Goal: Information Seeking & Learning: Find specific page/section

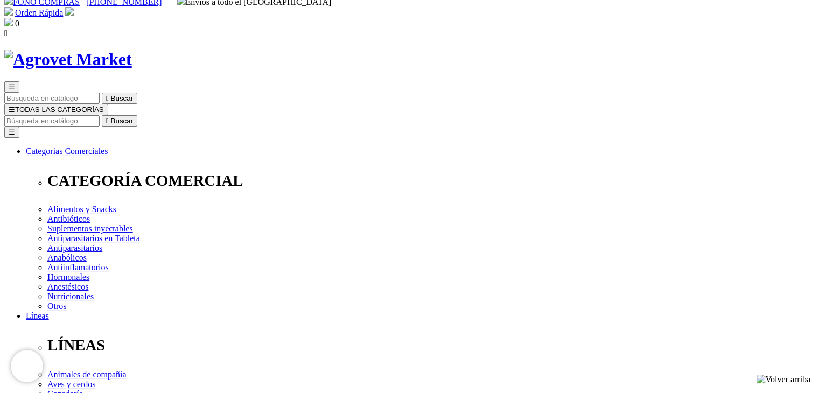
scroll to position [22, 0]
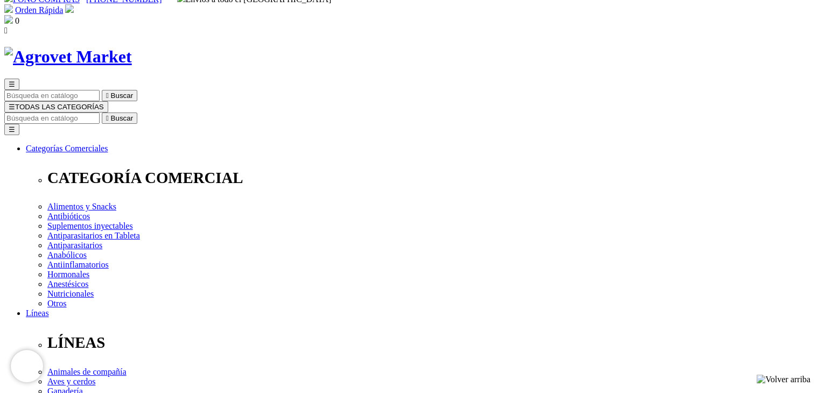
radio input "true"
select select "0"
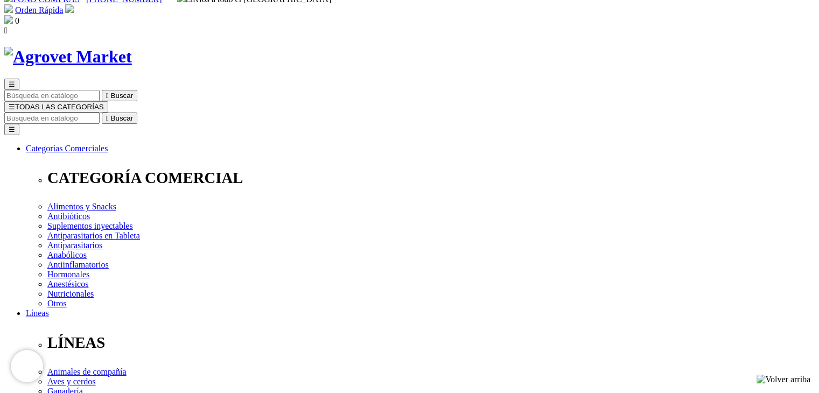
radio input "true"
select select "19"
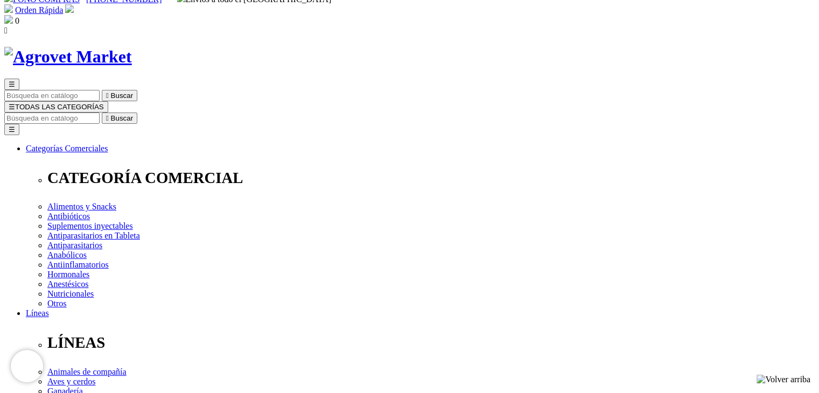
select select "112"
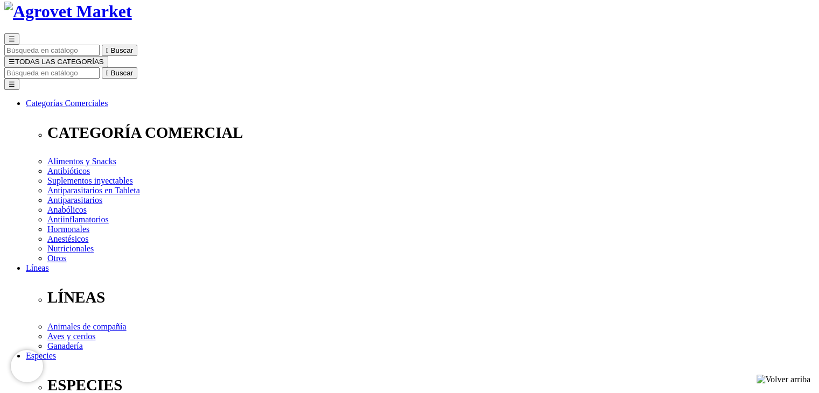
scroll to position [86, 0]
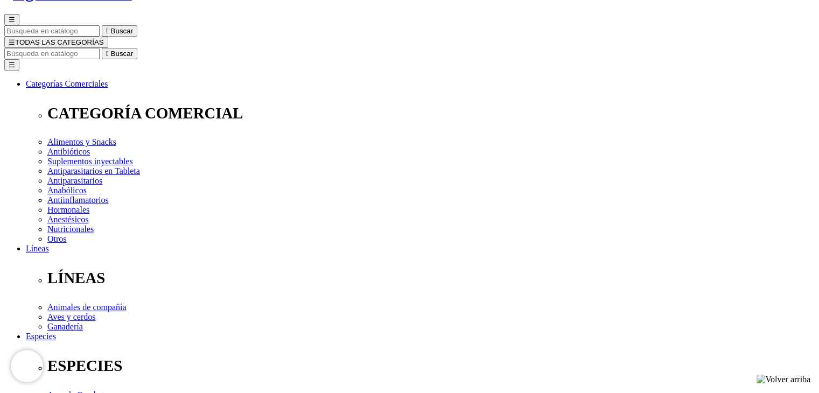
radio input "true"
select select "0"
radio input "true"
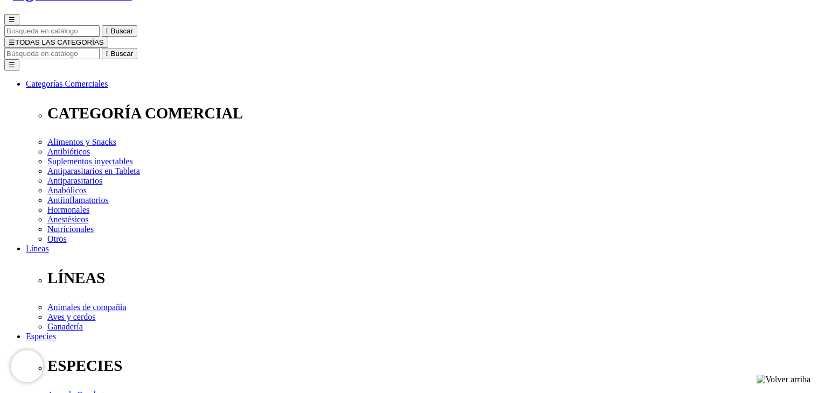
select select "0"
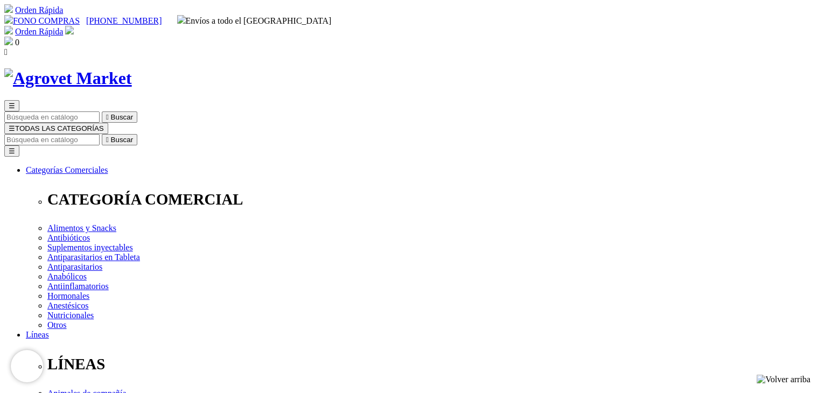
click at [100, 134] on input "Buscar" at bounding box center [51, 139] width 95 height 11
type input "tylvax os"
click at [321, 134] on button " Buscar" at bounding box center [339, 139] width 36 height 11
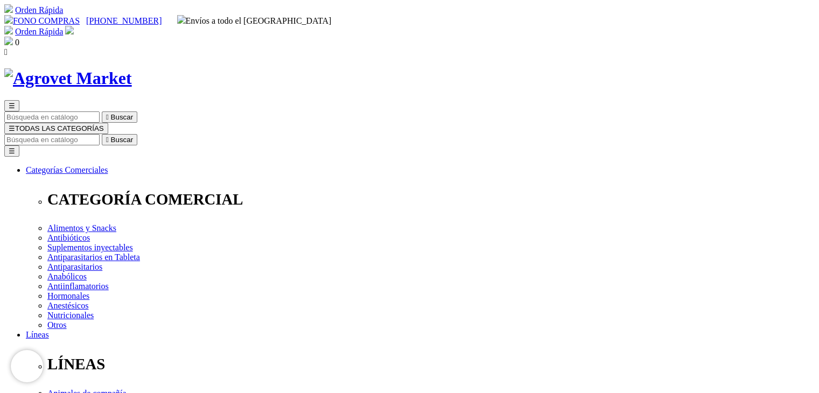
click at [100, 134] on input "Buscar" at bounding box center [51, 139] width 95 height 11
type input "proventis"
click at [100, 134] on input "Buscar" at bounding box center [51, 139] width 95 height 11
type input "proventis show"
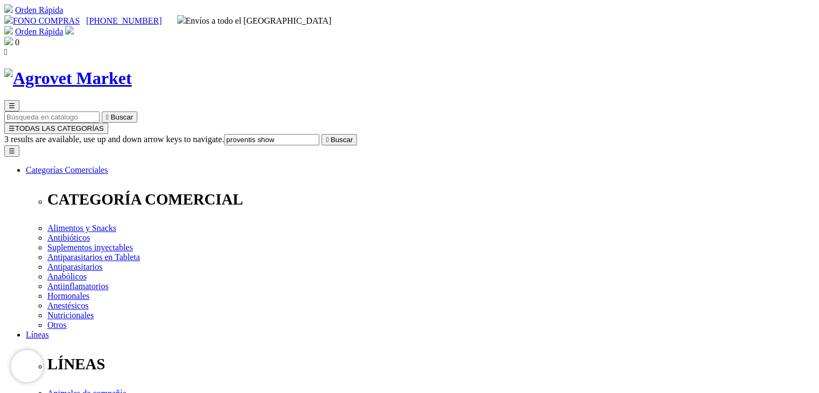
click at [321, 134] on button " Buscar" at bounding box center [339, 139] width 36 height 11
click at [100, 134] on input "proventis show" at bounding box center [51, 139] width 95 height 11
click at [137, 134] on button " Buscar" at bounding box center [120, 139] width 36 height 11
type input "p"
type input "otiderm"
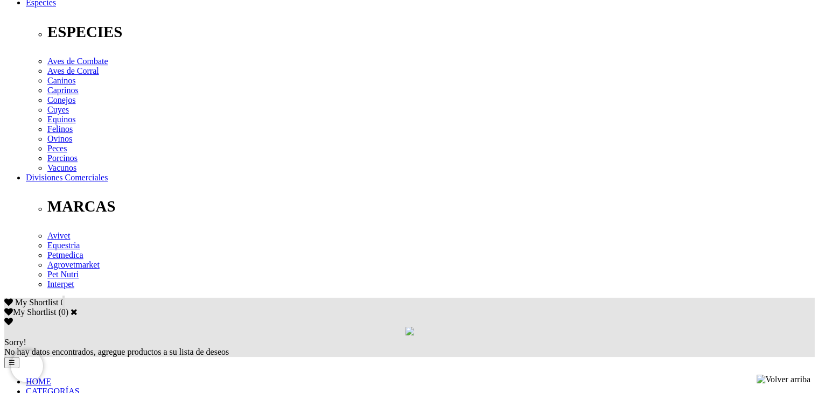
scroll to position [452, 0]
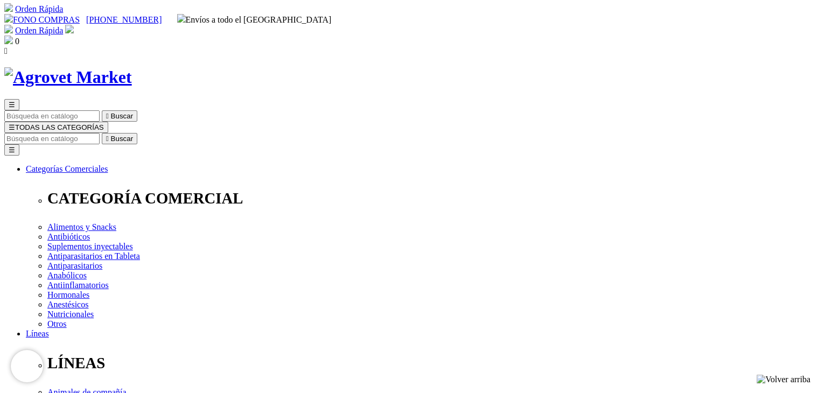
scroll to position [0, 0]
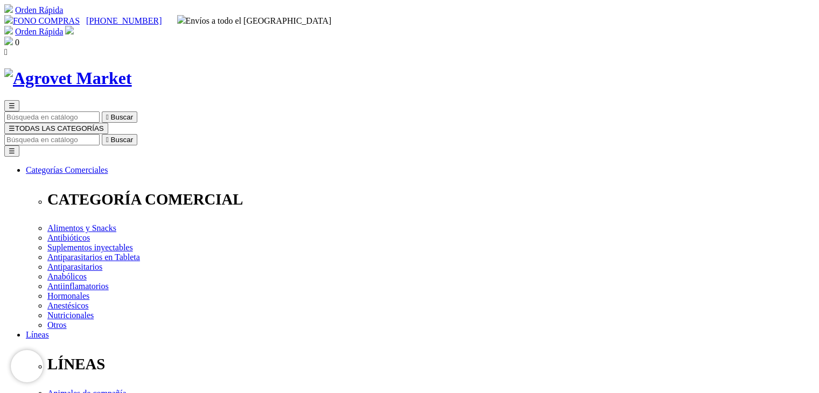
click at [100, 134] on input "Buscar" at bounding box center [51, 139] width 95 height 11
type input "atrevia"
click at [102, 134] on button " Buscar" at bounding box center [120, 139] width 36 height 11
click at [100, 134] on input "atrevia" at bounding box center [51, 139] width 95 height 11
click at [109, 136] on icon "" at bounding box center [107, 140] width 3 height 8
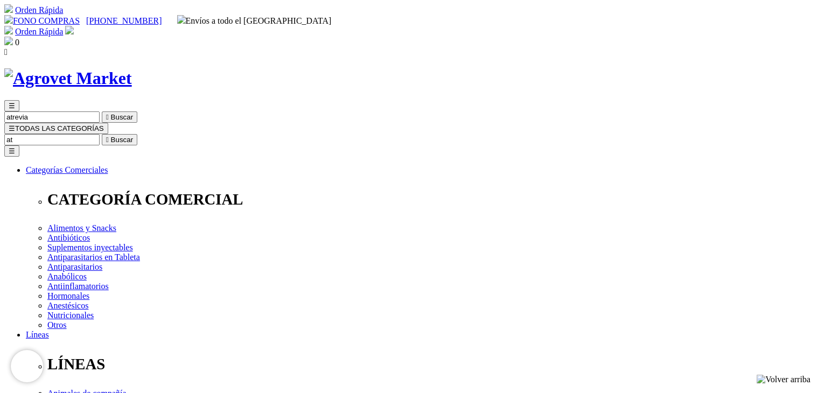
type input "a"
type input "proventis"
click at [321, 134] on button " Buscar" at bounding box center [339, 139] width 36 height 11
click at [100, 134] on input "proventis" at bounding box center [51, 139] width 95 height 11
drag, startPoint x: 619, startPoint y: 54, endPoint x: 576, endPoint y: 57, distance: 43.1
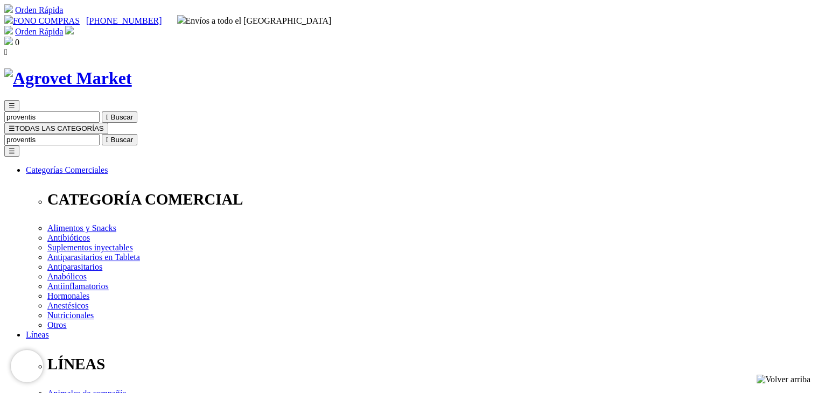
click at [100, 134] on input "proventis" at bounding box center [51, 139] width 95 height 11
type input "tylvax os"
click at [163, 134] on button " Buscar" at bounding box center [181, 139] width 36 height 11
